Goal: Information Seeking & Learning: Learn about a topic

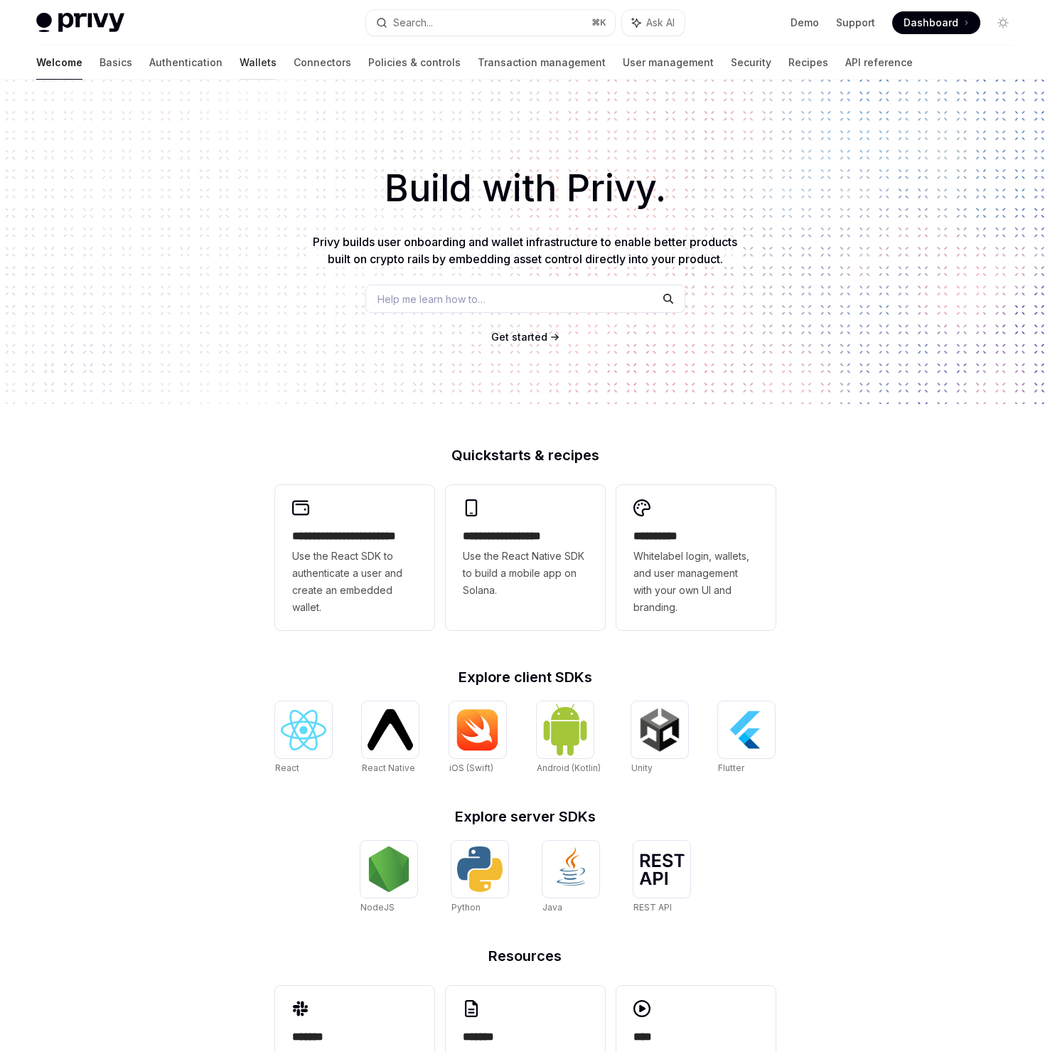
click at [240, 68] on link "Wallets" at bounding box center [258, 63] width 37 height 34
type textarea "*"
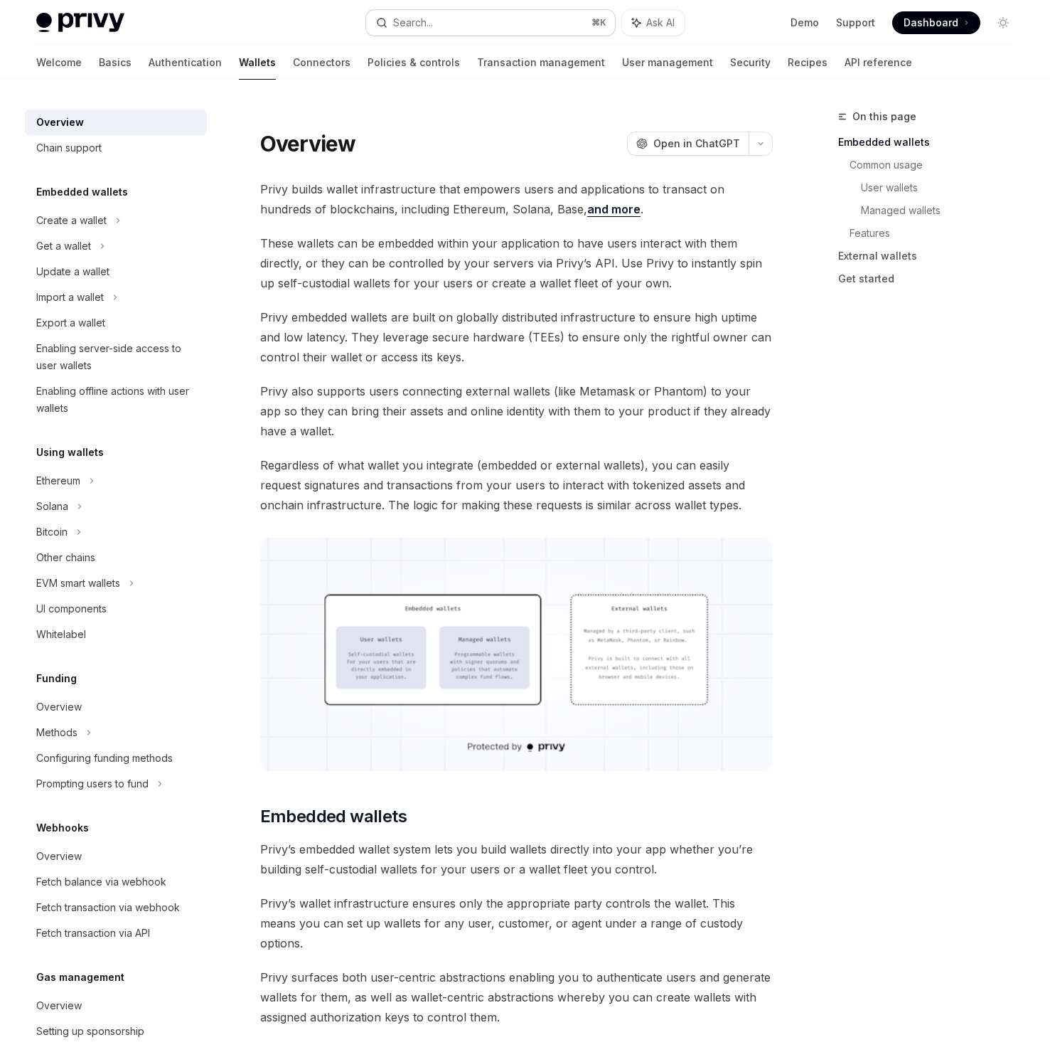
click at [531, 23] on button "Search... ⌘ K" at bounding box center [490, 23] width 249 height 26
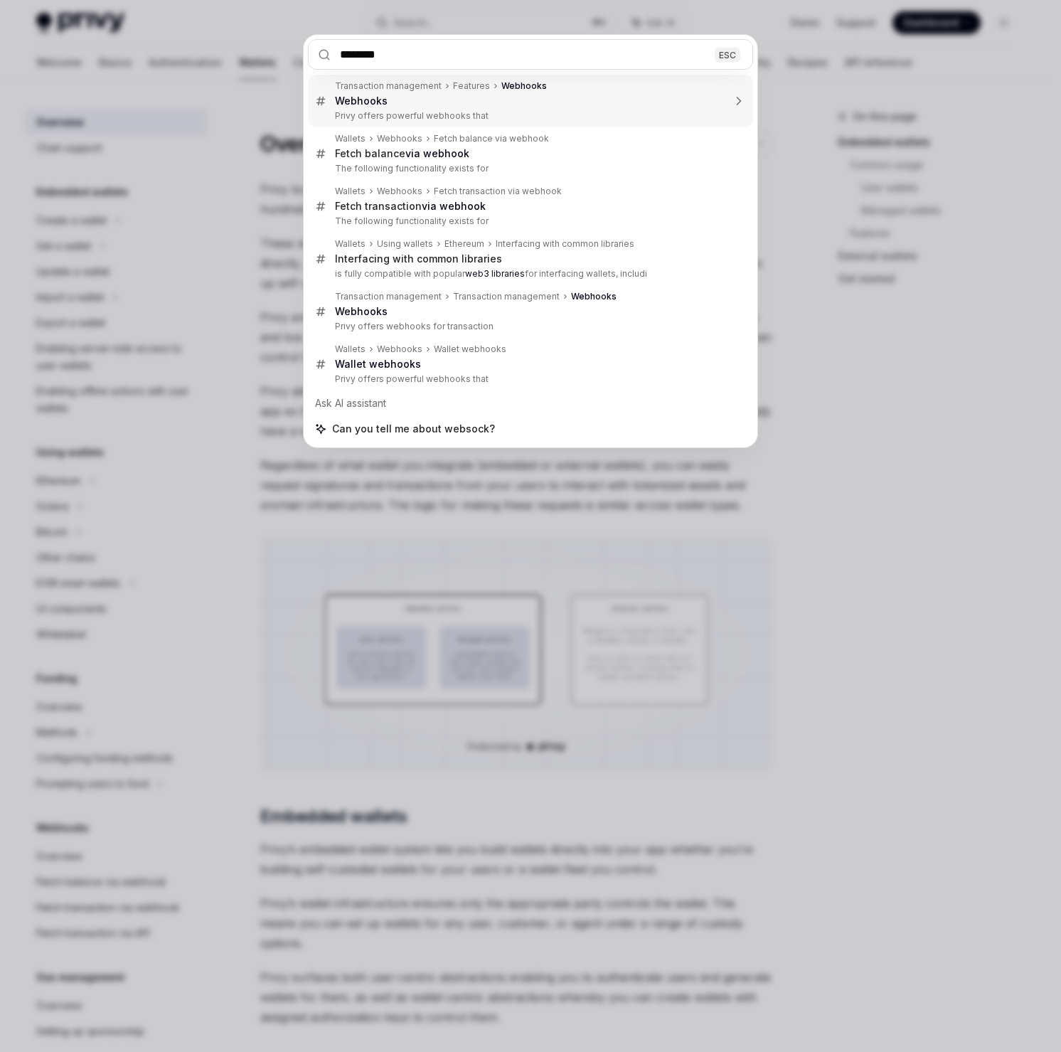
type input "*********"
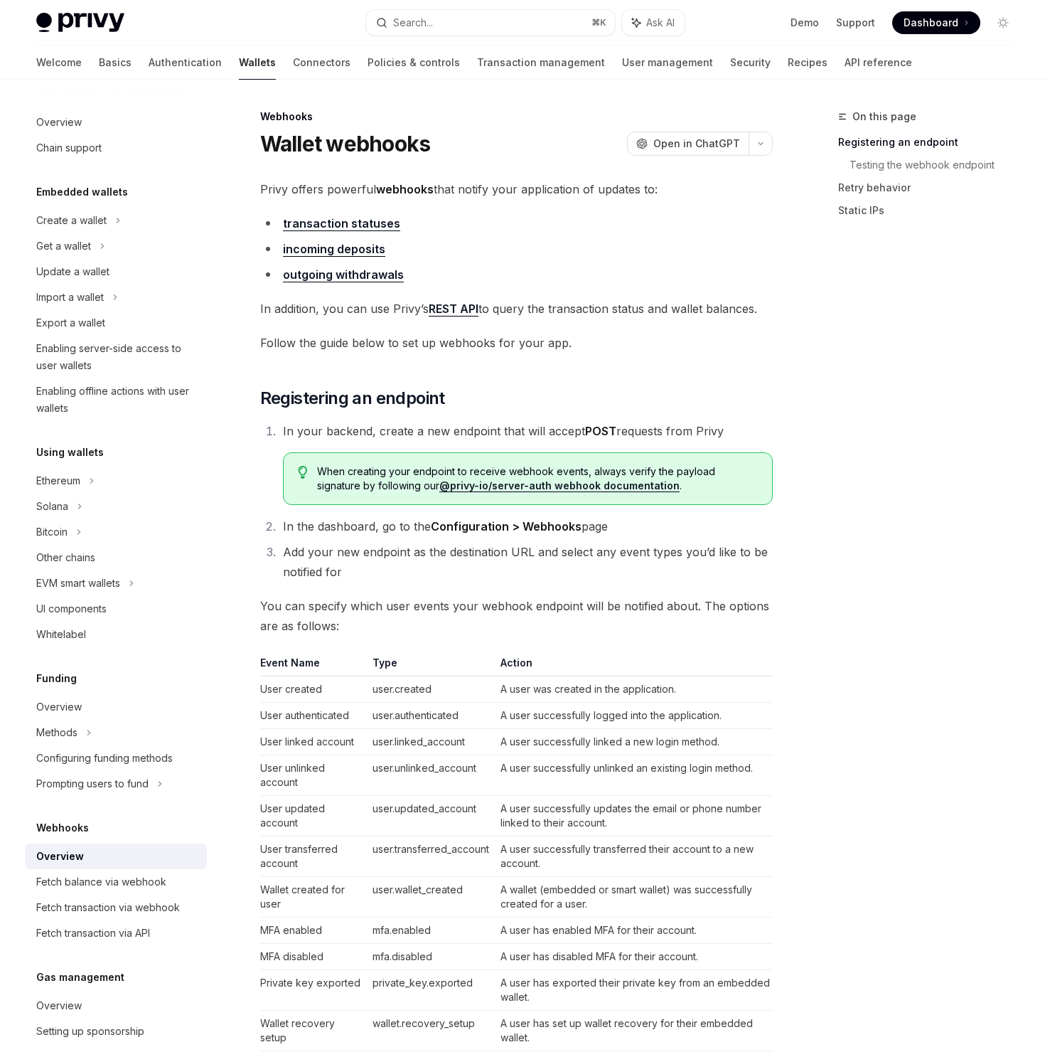
click at [362, 250] on link "incoming deposits" at bounding box center [334, 249] width 102 height 15
type textarea "*"
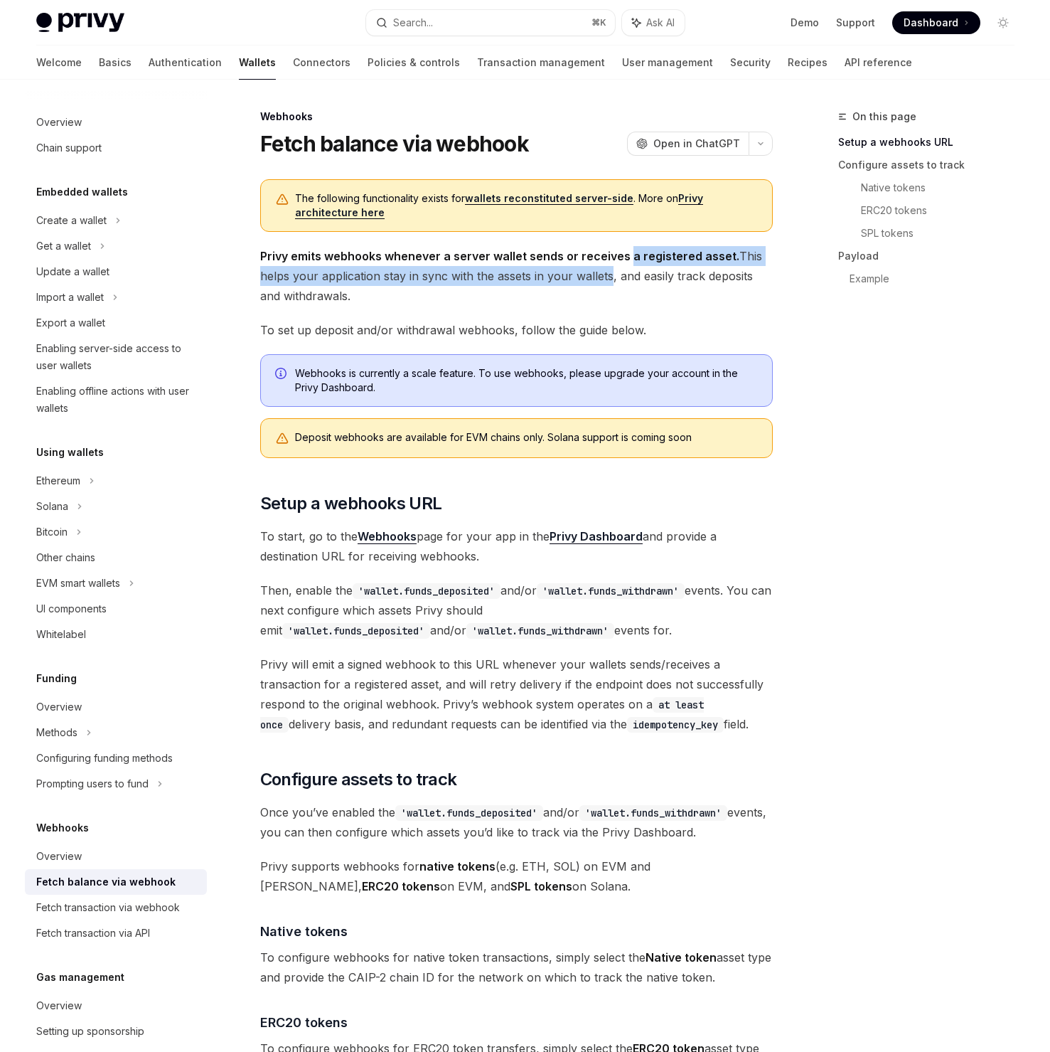
drag, startPoint x: 625, startPoint y: 256, endPoint x: 607, endPoint y: 282, distance: 31.8
click at [606, 284] on span "Privy emits webhooks whenever a server wallet sends or receives a registered as…" at bounding box center [516, 276] width 513 height 60
click at [649, 281] on span "Privy emits webhooks whenever a server wallet sends or receives a registered as…" at bounding box center [516, 276] width 513 height 60
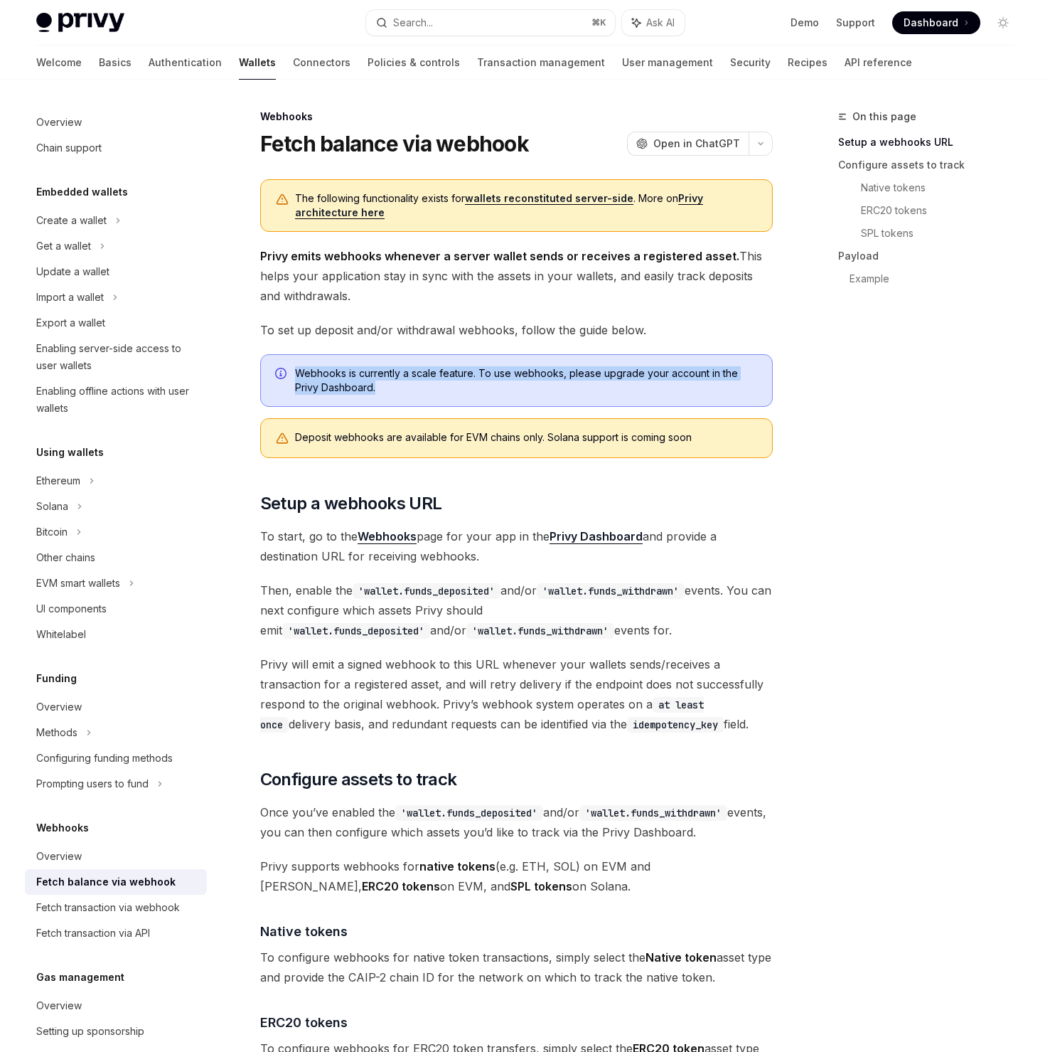
drag, startPoint x: 405, startPoint y: 383, endPoint x: 301, endPoint y: 374, distance: 104.2
click at [288, 377] on div "Webhooks is currently a scale feature. To use webhooks, please upgrade your acc…" at bounding box center [516, 380] width 513 height 53
click at [429, 395] on div "Webhooks is currently a scale feature. To use webhooks, please upgrade your acc…" at bounding box center [516, 380] width 513 height 53
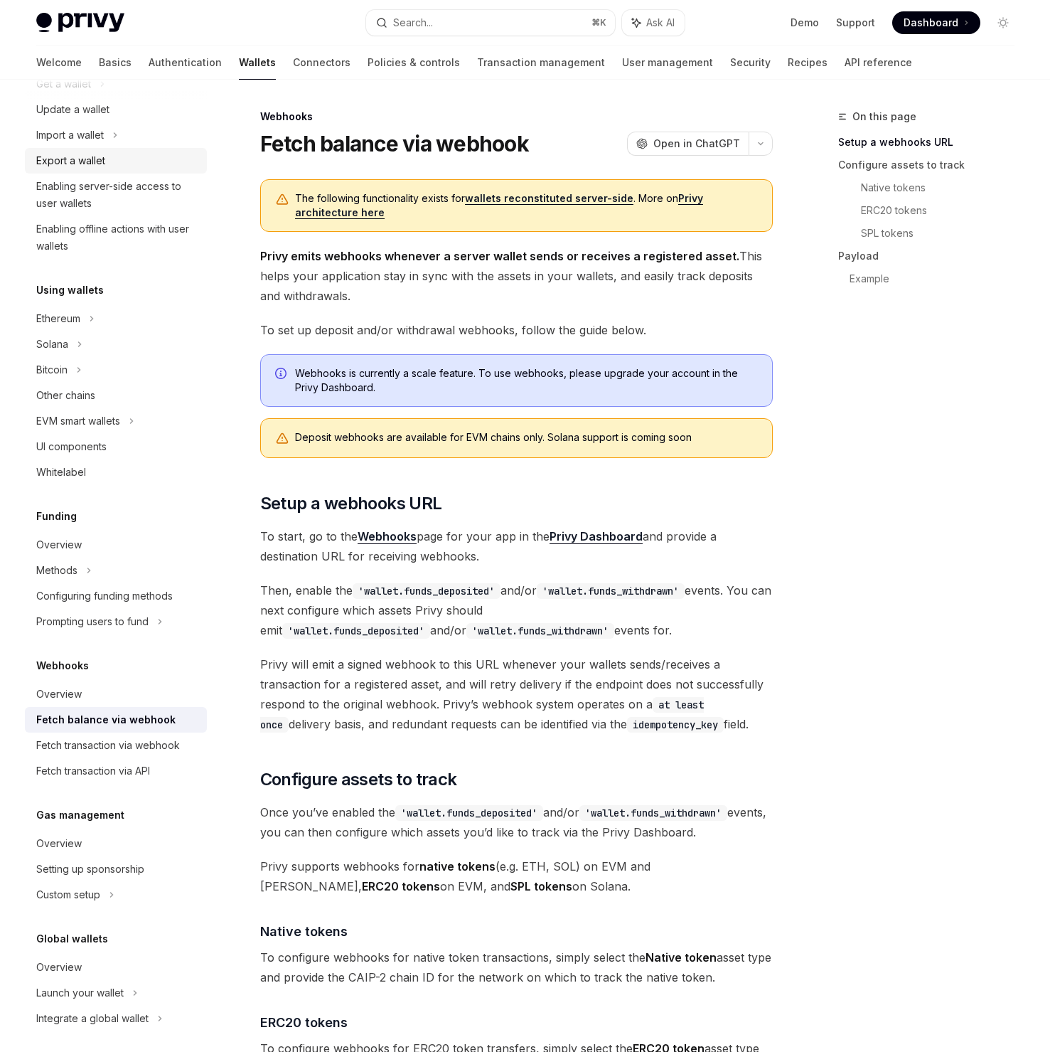
scroll to position [170, 0]
